Goal: Task Accomplishment & Management: Manage account settings

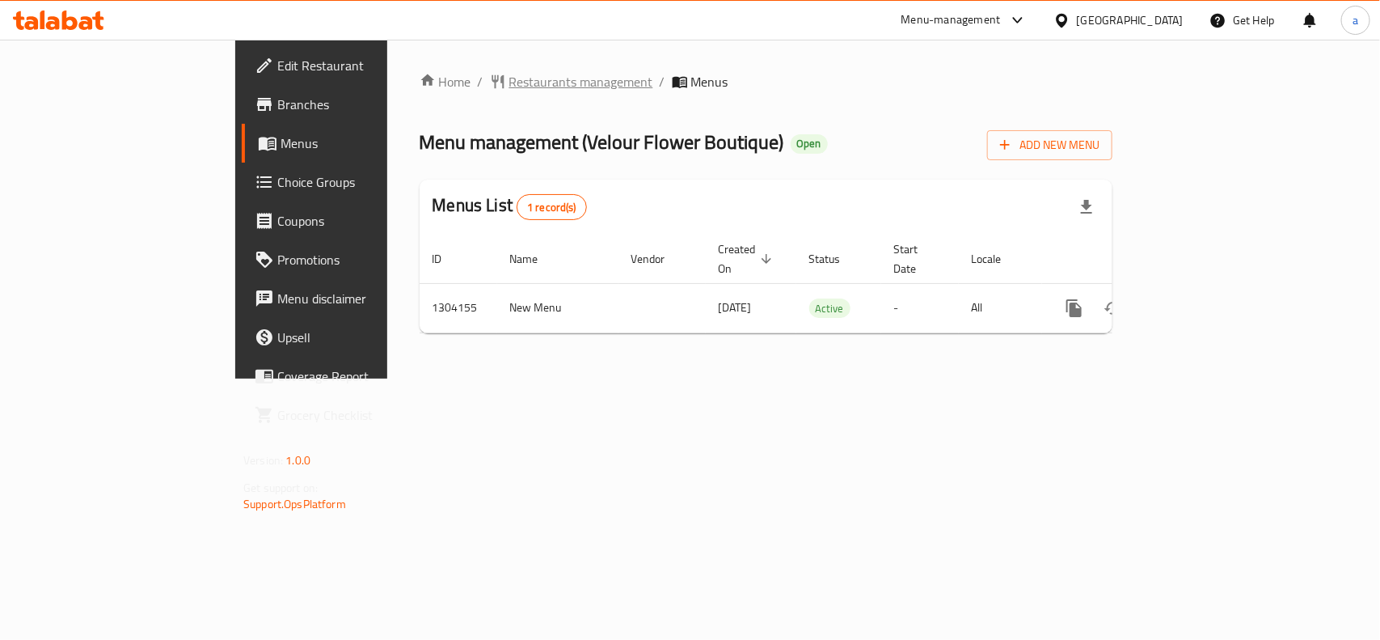
click at [509, 82] on span "Restaurants management" at bounding box center [581, 81] width 144 height 19
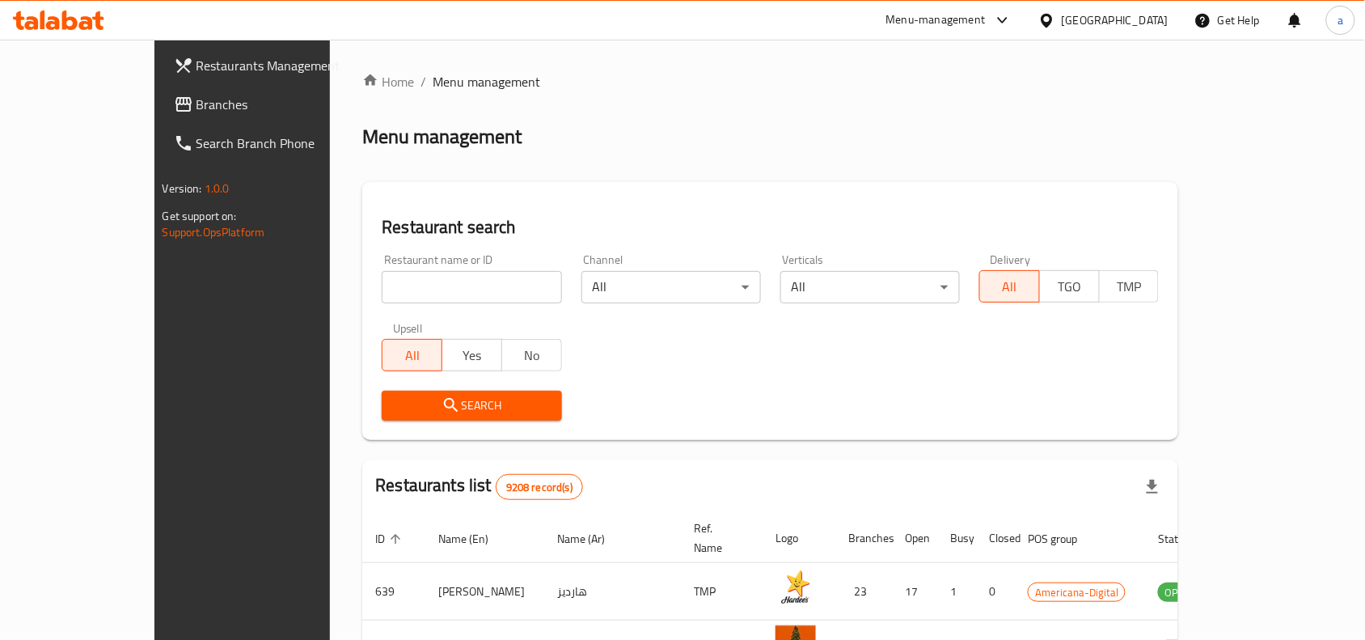
click at [1062, 20] on div at bounding box center [1049, 20] width 23 height 18
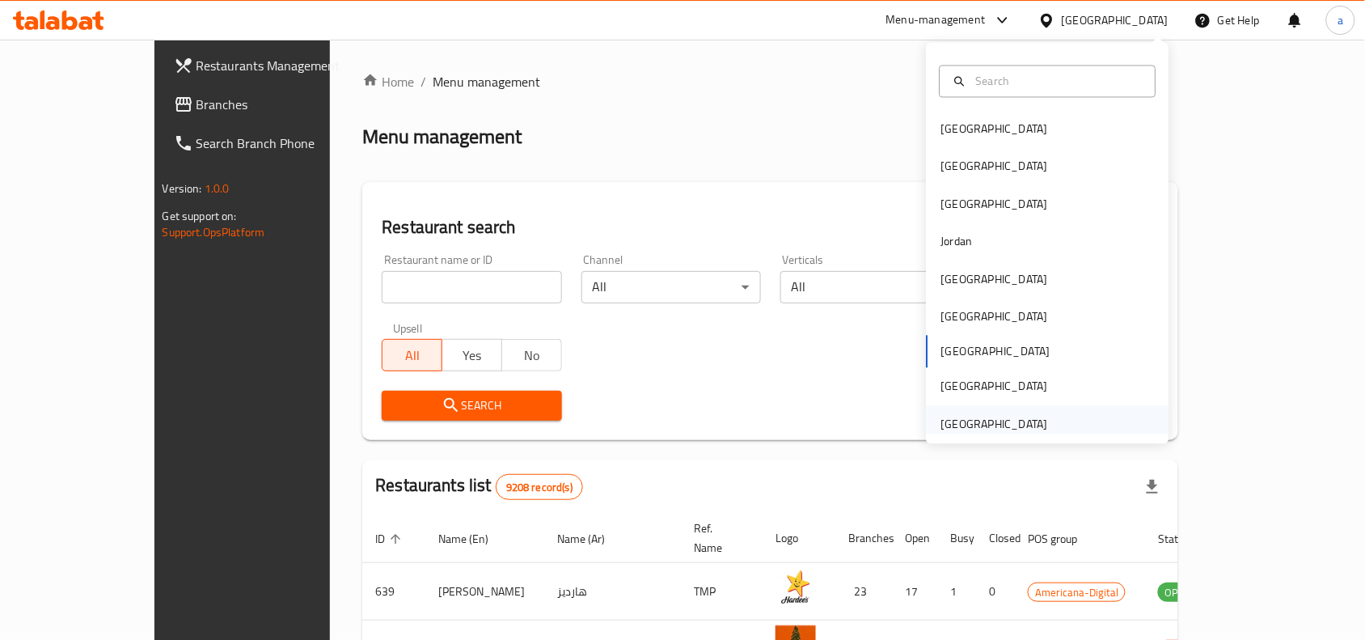
click at [963, 419] on div "[GEOGRAPHIC_DATA]" at bounding box center [994, 424] width 107 height 18
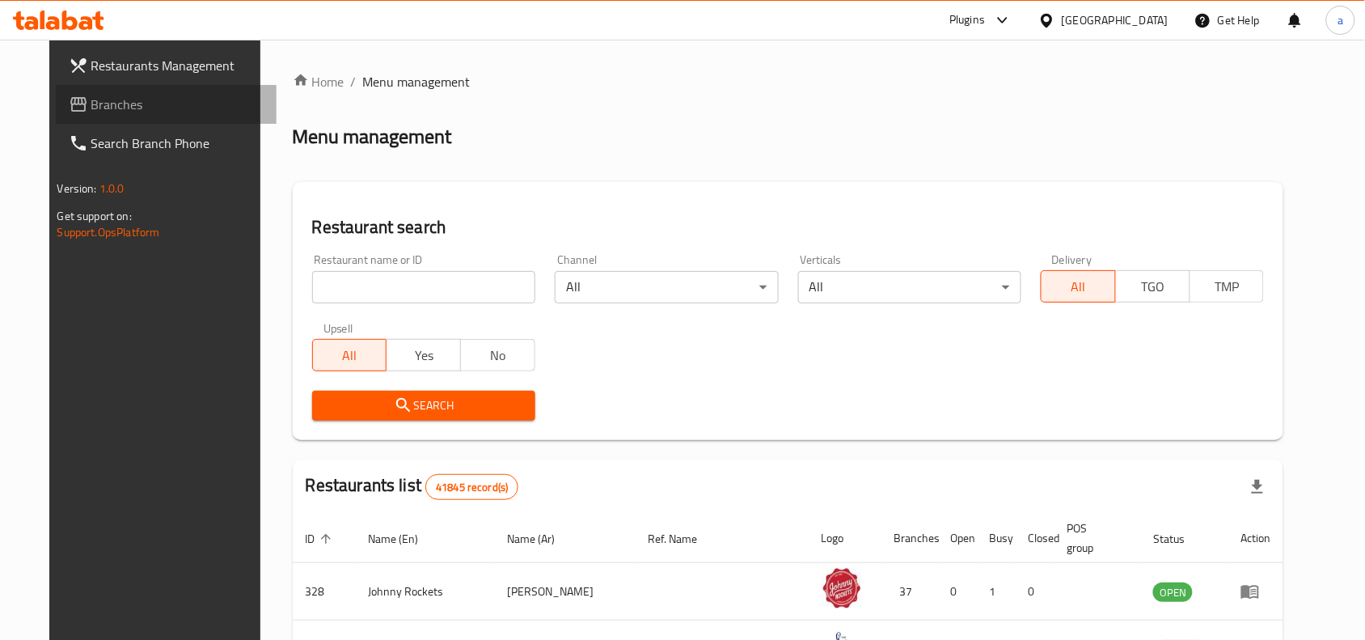
click at [91, 98] on span "Branches" at bounding box center [177, 104] width 173 height 19
